Goal: Find specific page/section: Find specific page/section

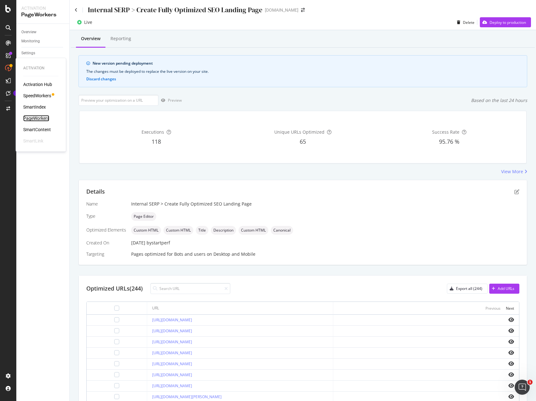
click at [31, 118] on div "PageWorkers" at bounding box center [36, 118] width 26 height 6
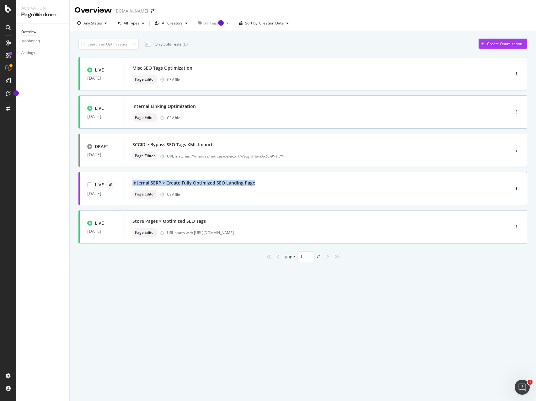
copy div "Internal SERP > Create Fully Optimized SEO Landing Page"
drag, startPoint x: 274, startPoint y: 186, endPoint x: 132, endPoint y: 182, distance: 141.6
click at [132, 182] on div "Internal SERP > Create Fully Optimized SEO Landing Page" at bounding box center [307, 183] width 351 height 9
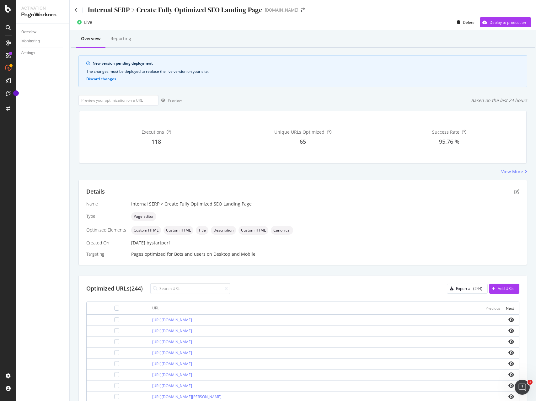
scroll to position [1, 0]
